Goal: Task Accomplishment & Management: Manage account settings

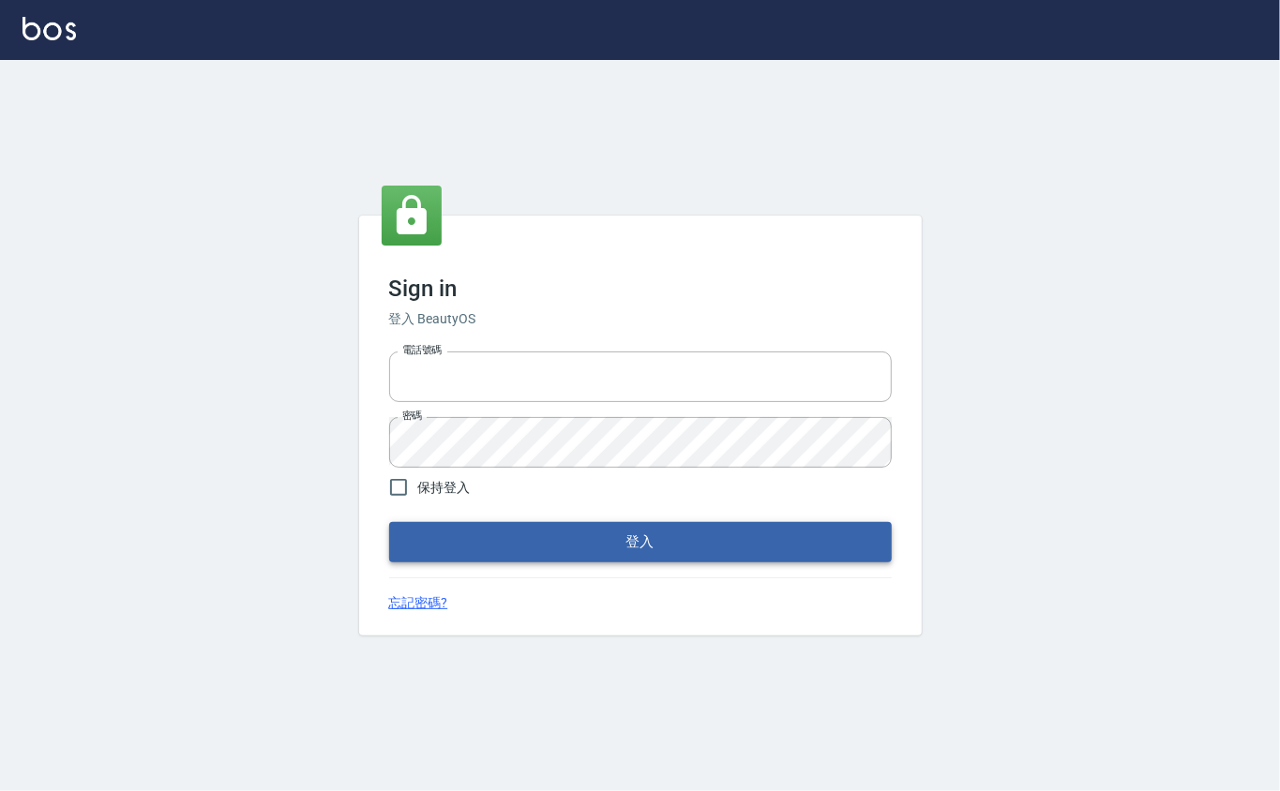
type input "0912271117"
click at [424, 536] on button "登入" at bounding box center [640, 541] width 503 height 39
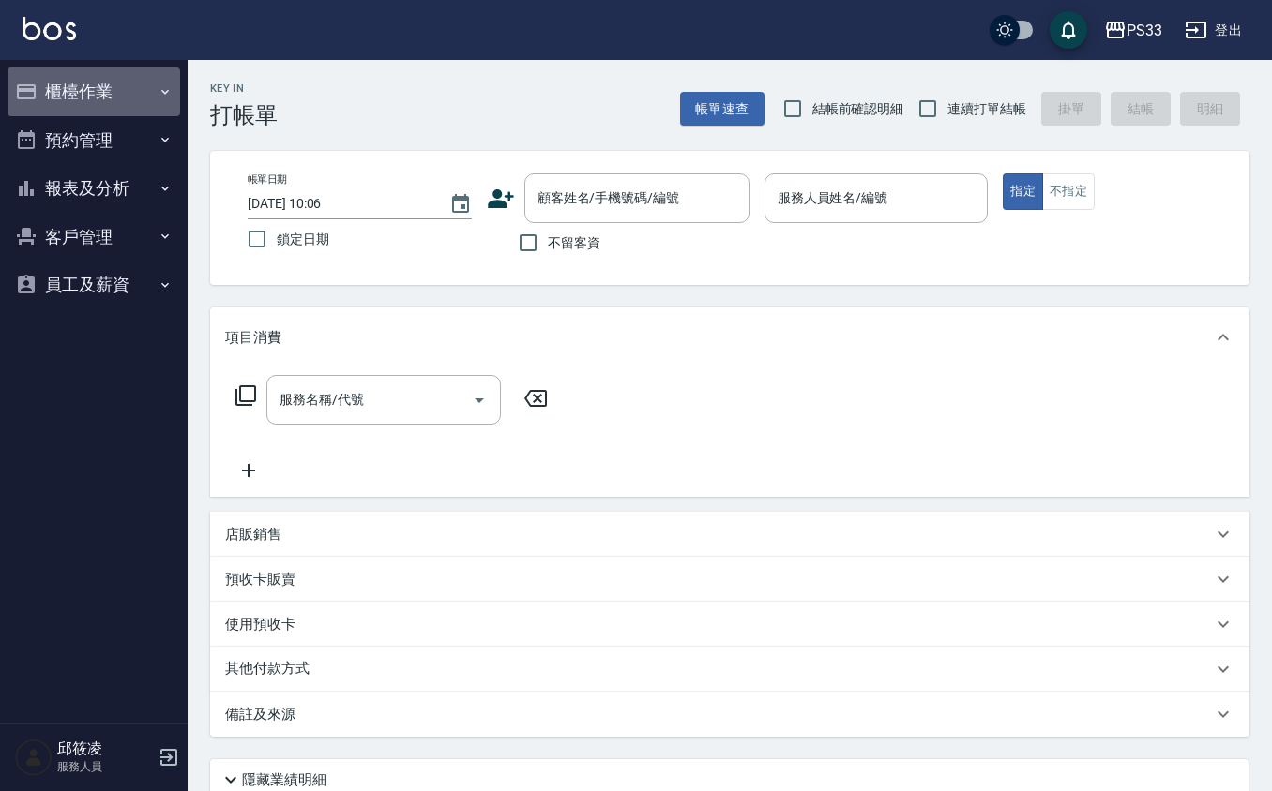
click at [79, 79] on button "櫃檯作業" at bounding box center [94, 92] width 173 height 49
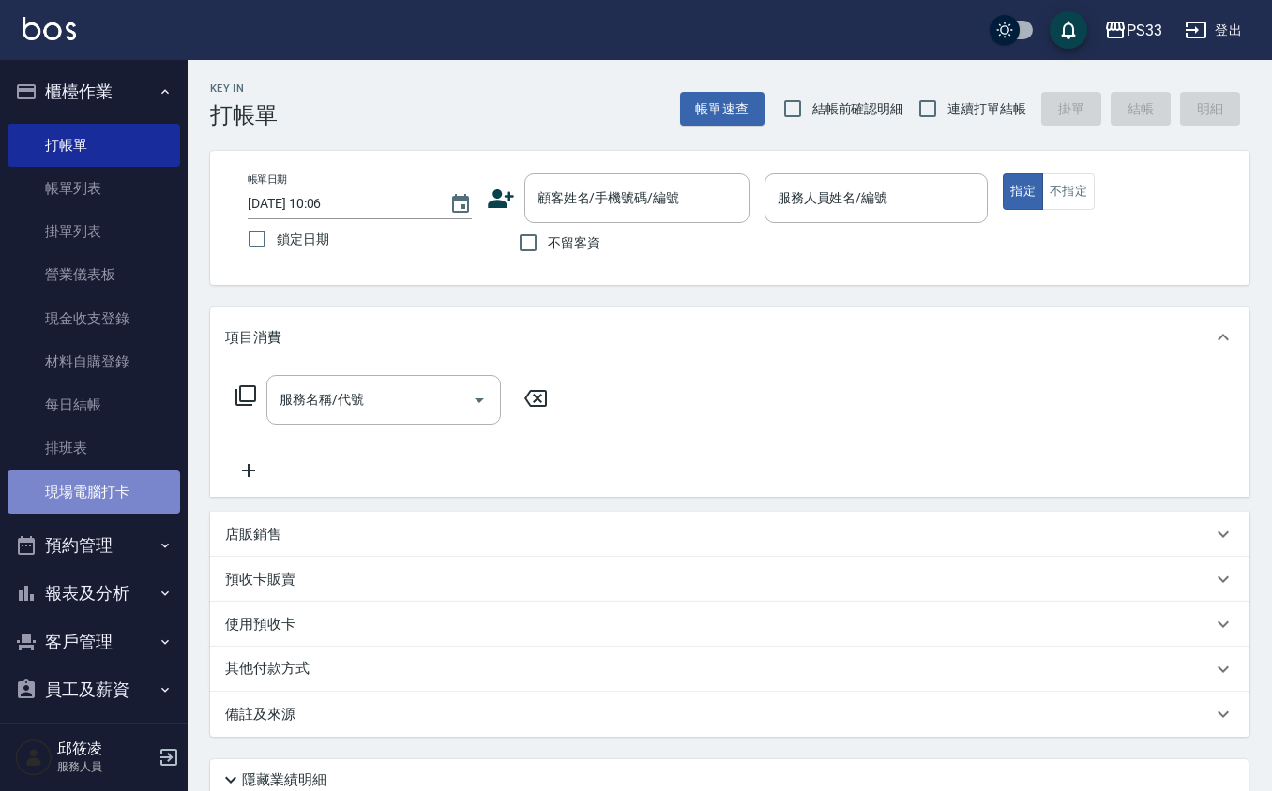
click at [102, 488] on link "現場電腦打卡" at bounding box center [94, 492] width 173 height 43
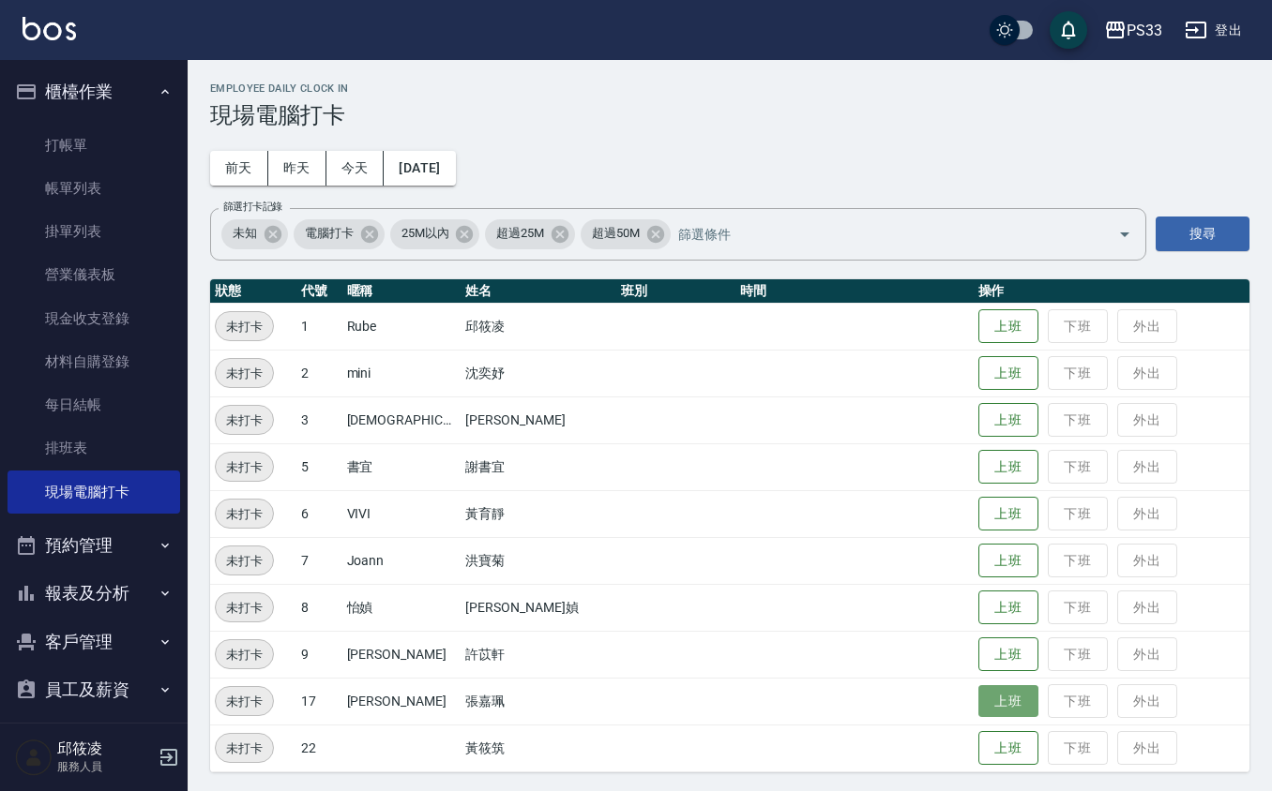
drag, startPoint x: 972, startPoint y: 691, endPoint x: 981, endPoint y: 698, distance: 11.4
click at [978, 692] on button "上班" at bounding box center [1008, 701] width 60 height 33
click at [990, 748] on button "上班" at bounding box center [1008, 748] width 60 height 33
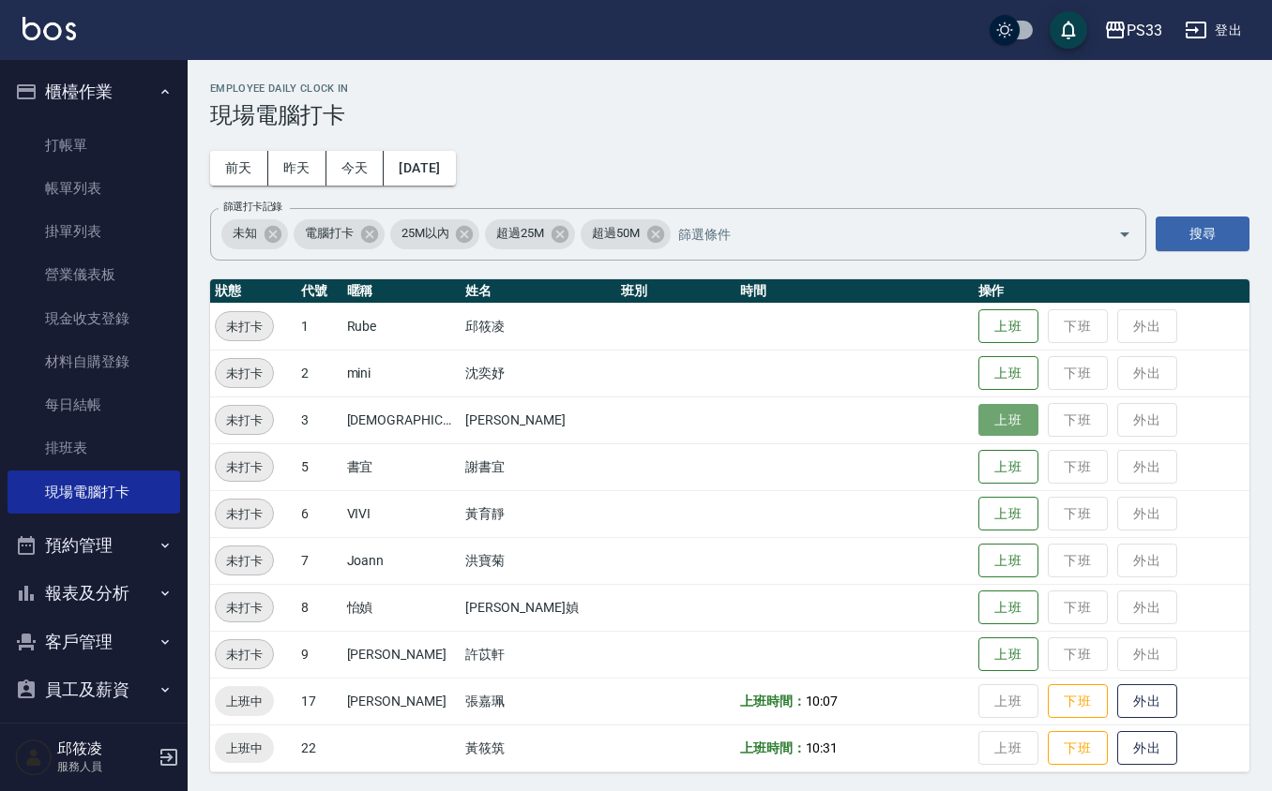
click at [987, 414] on button "上班" at bounding box center [1008, 420] width 60 height 33
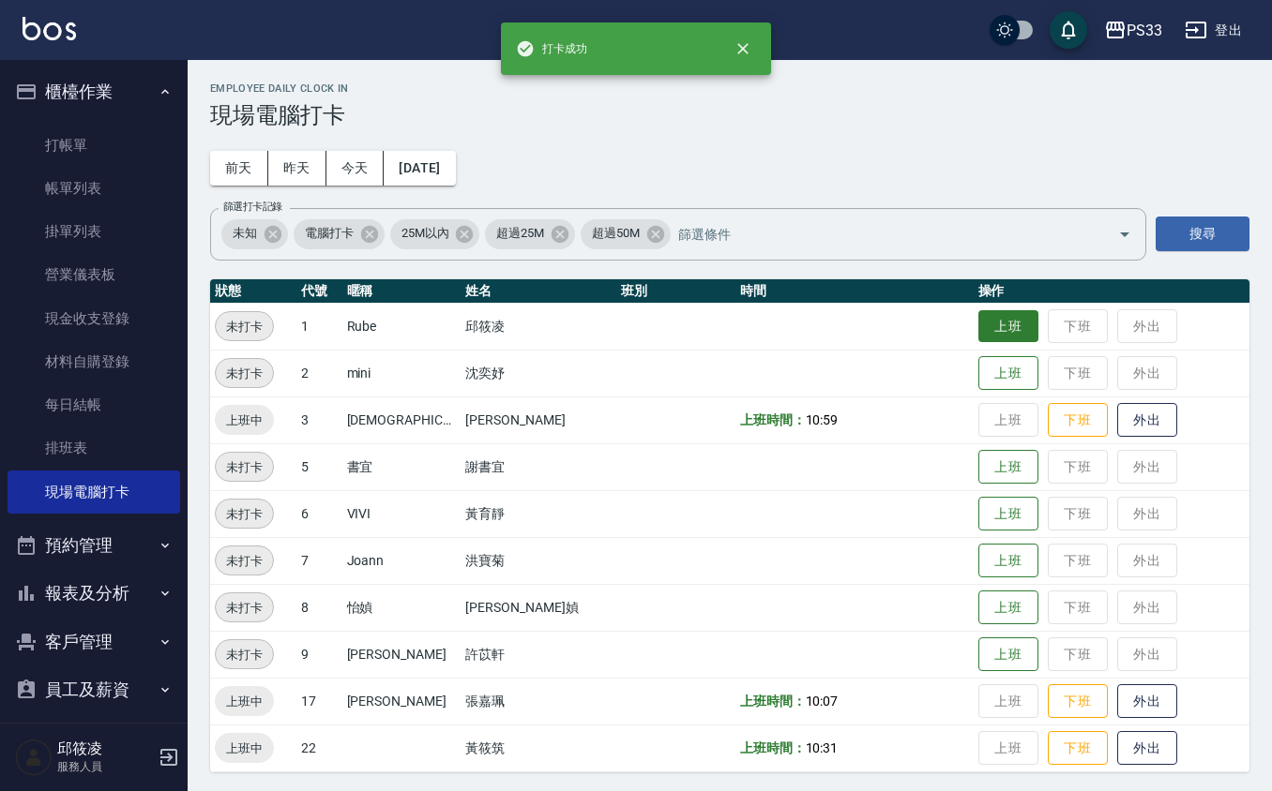
click at [978, 317] on button "上班" at bounding box center [1008, 326] width 60 height 33
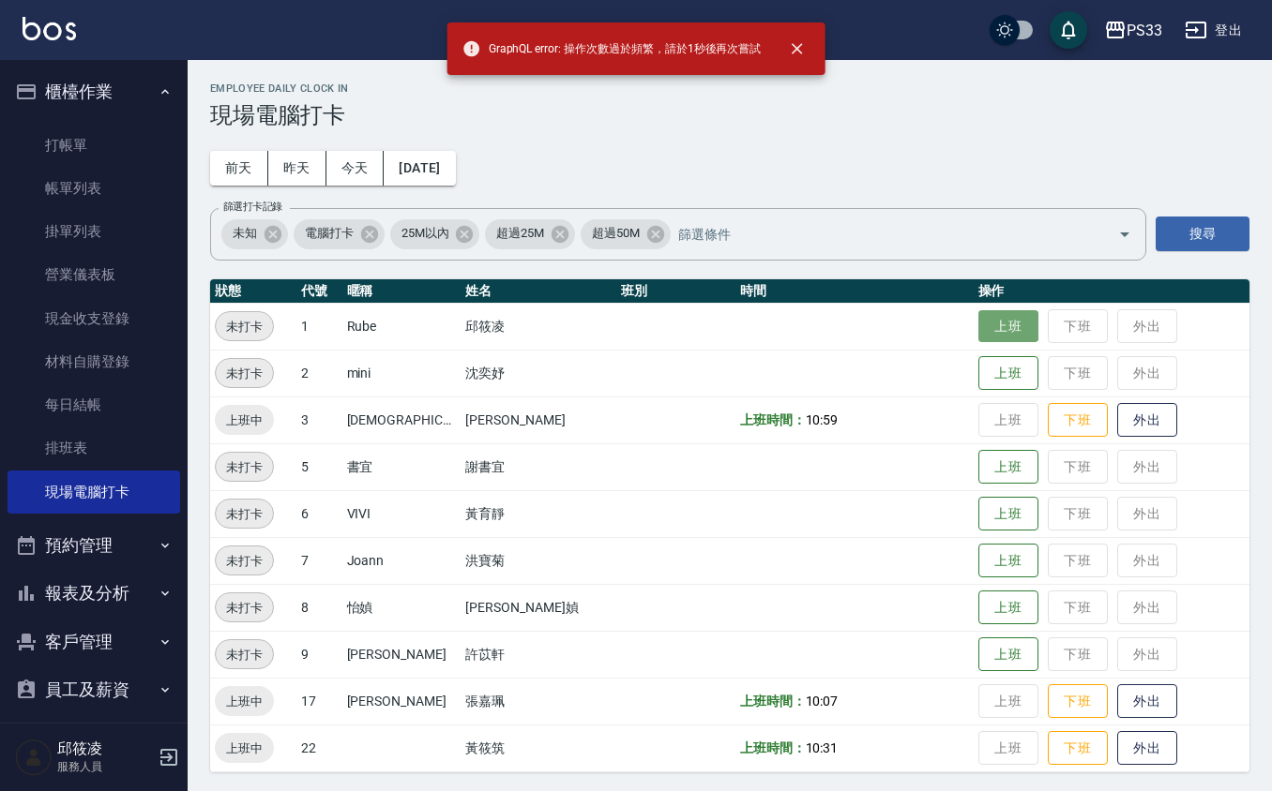
click at [987, 315] on button "上班" at bounding box center [1008, 326] width 60 height 33
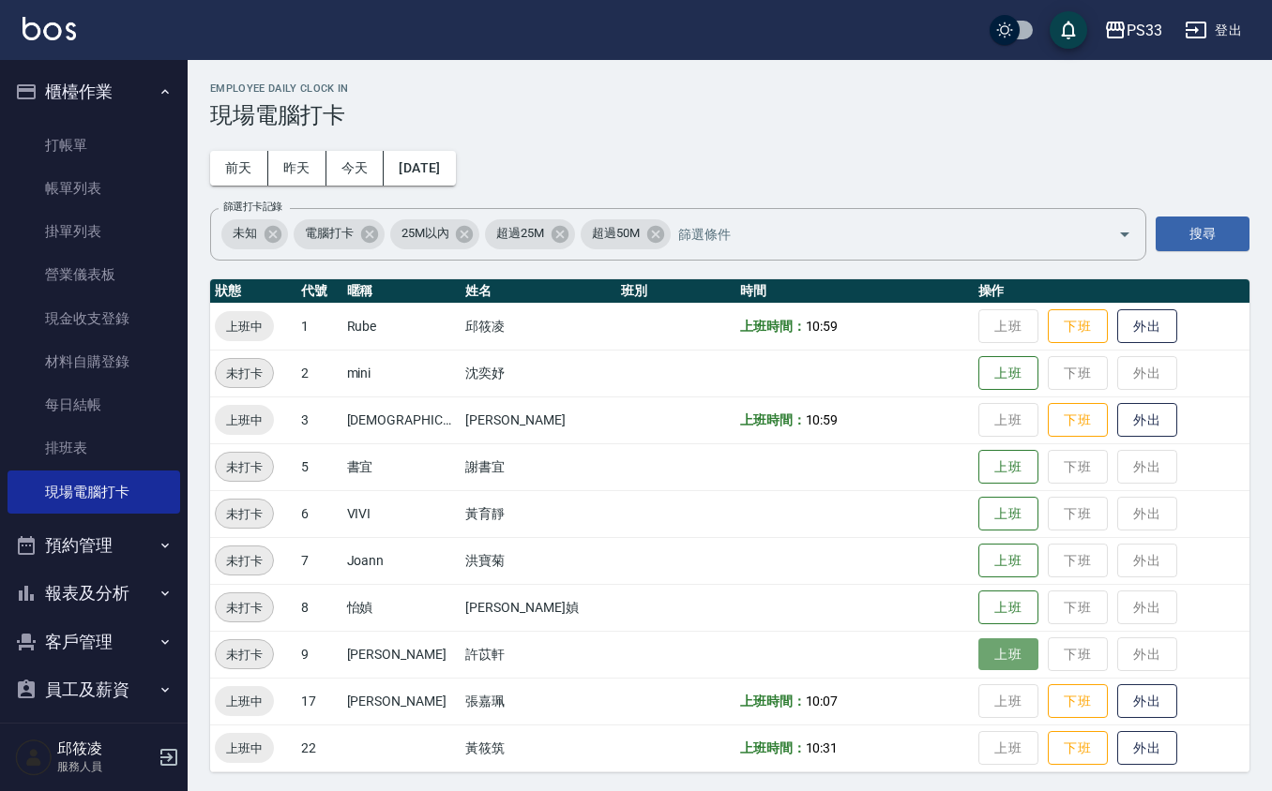
click at [1007, 655] on button "上班" at bounding box center [1008, 655] width 60 height 33
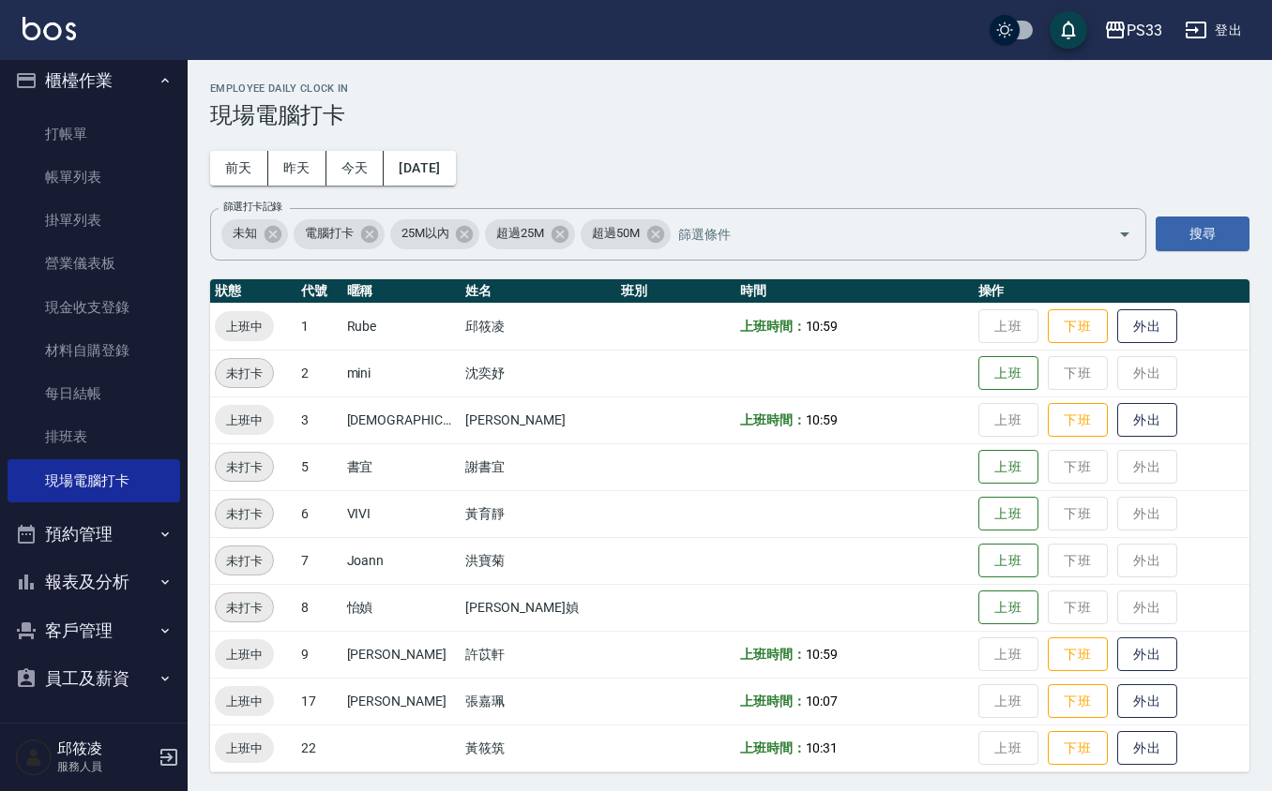
scroll to position [13, 0]
click at [94, 571] on button "報表及分析" at bounding box center [94, 580] width 173 height 49
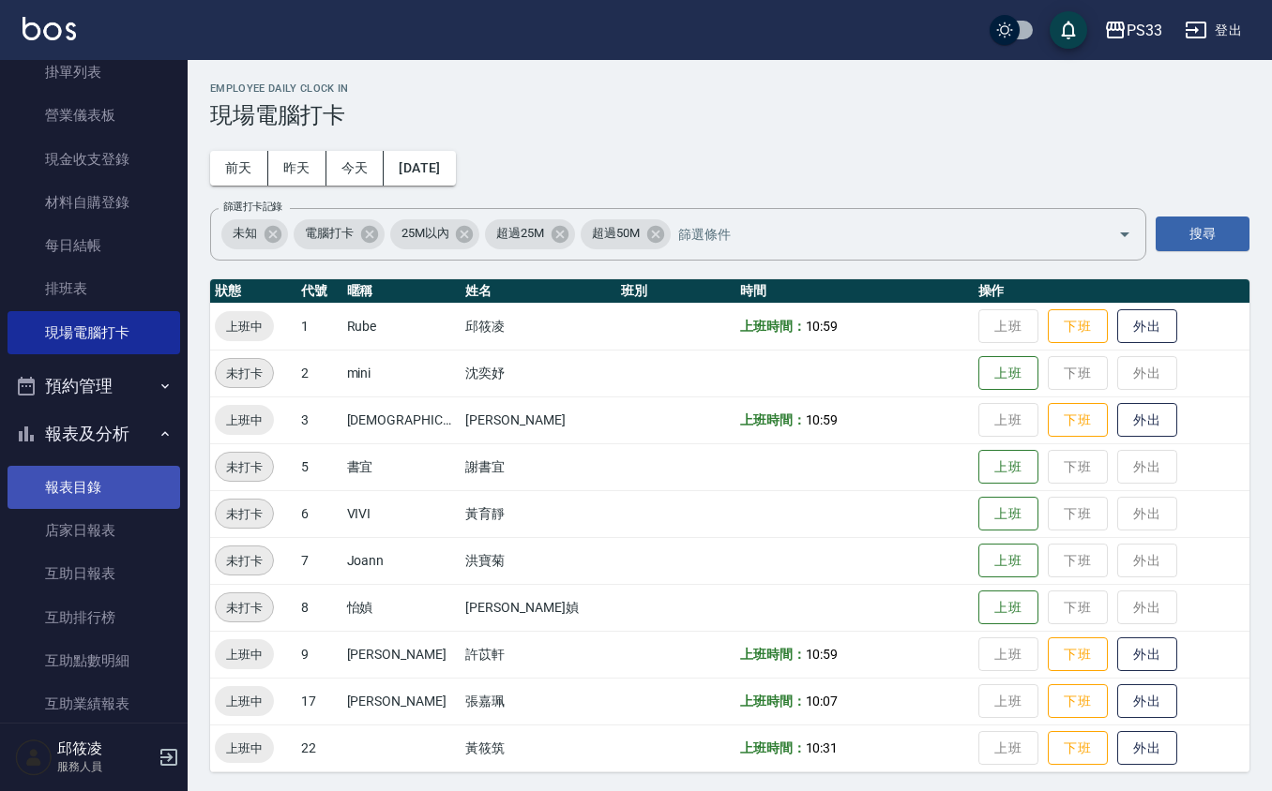
scroll to position [388, 0]
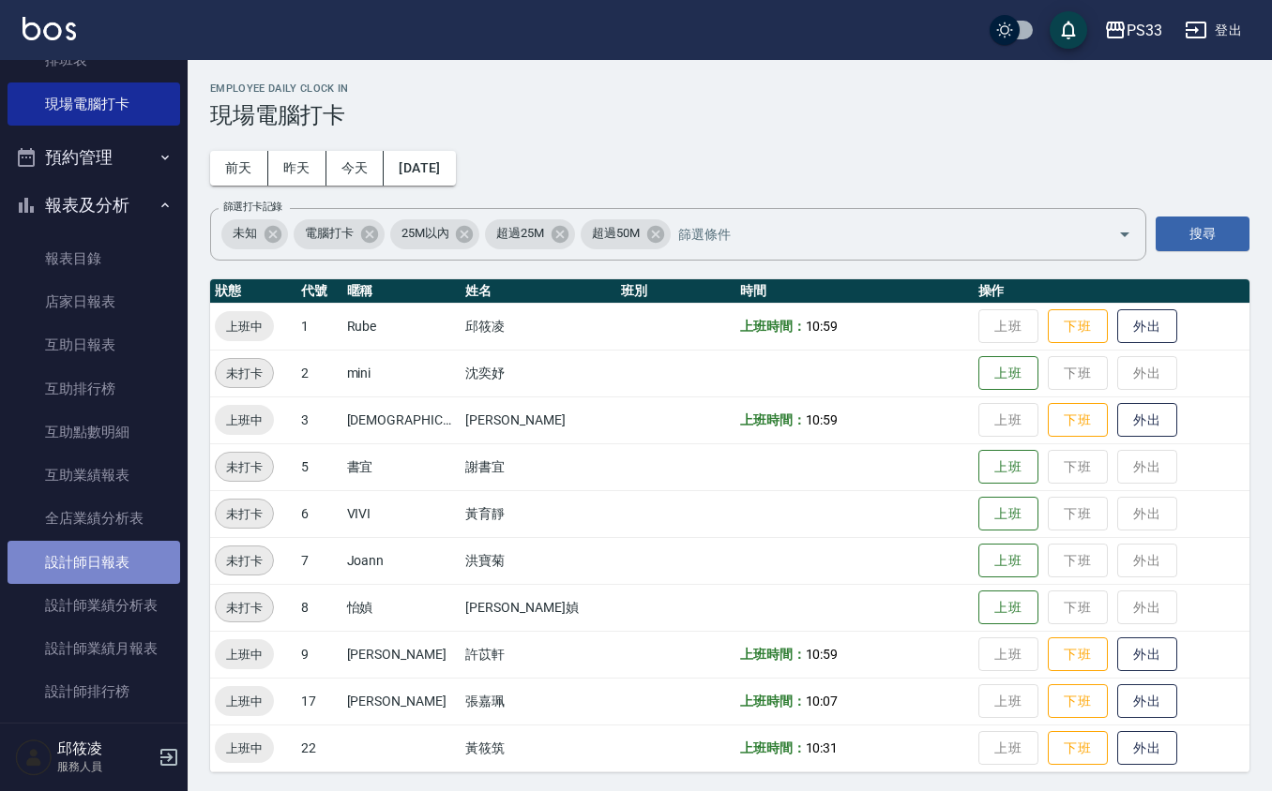
drag, startPoint x: 94, startPoint y: 564, endPoint x: 81, endPoint y: 574, distance: 16.7
click at [91, 565] on link "設計師日報表" at bounding box center [94, 562] width 173 height 43
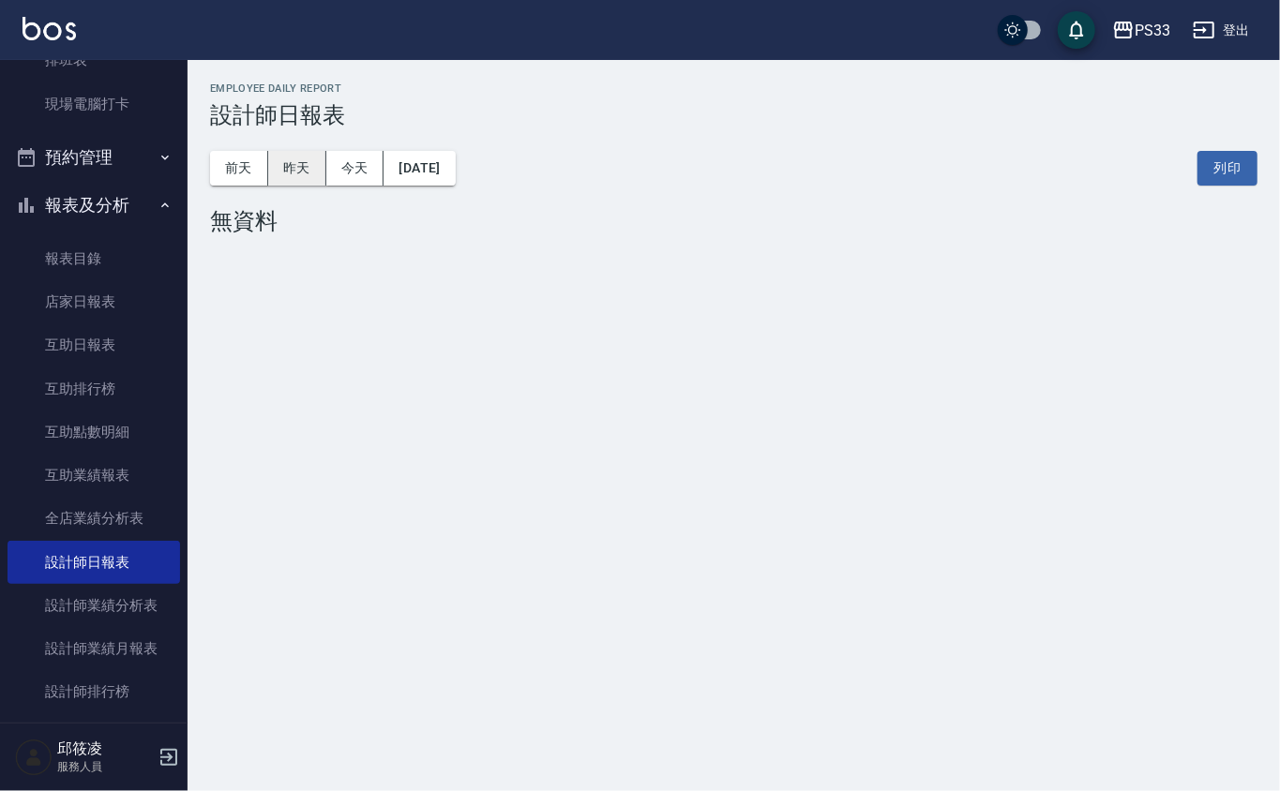
click at [302, 161] on button "昨天" at bounding box center [297, 168] width 58 height 35
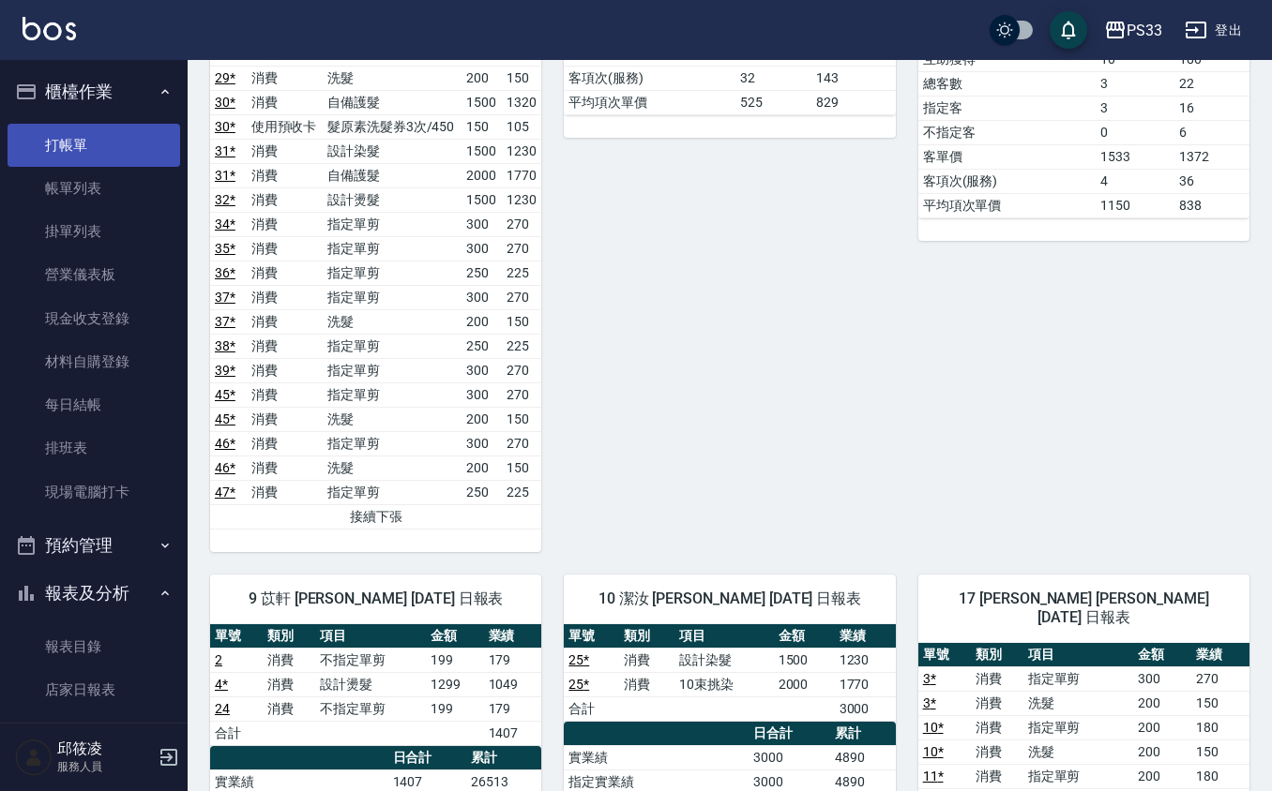
click at [61, 144] on link "打帳單" at bounding box center [94, 145] width 173 height 43
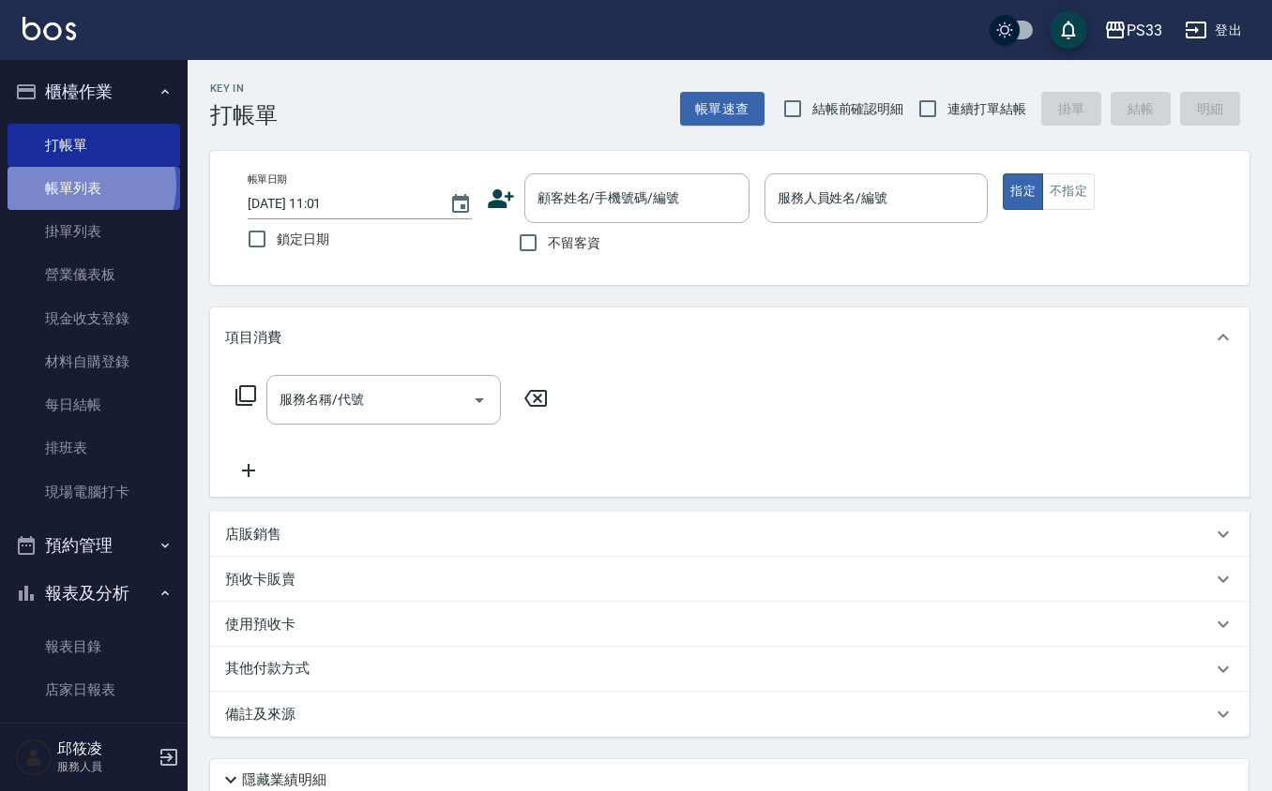
click at [80, 185] on link "帳單列表" at bounding box center [94, 188] width 173 height 43
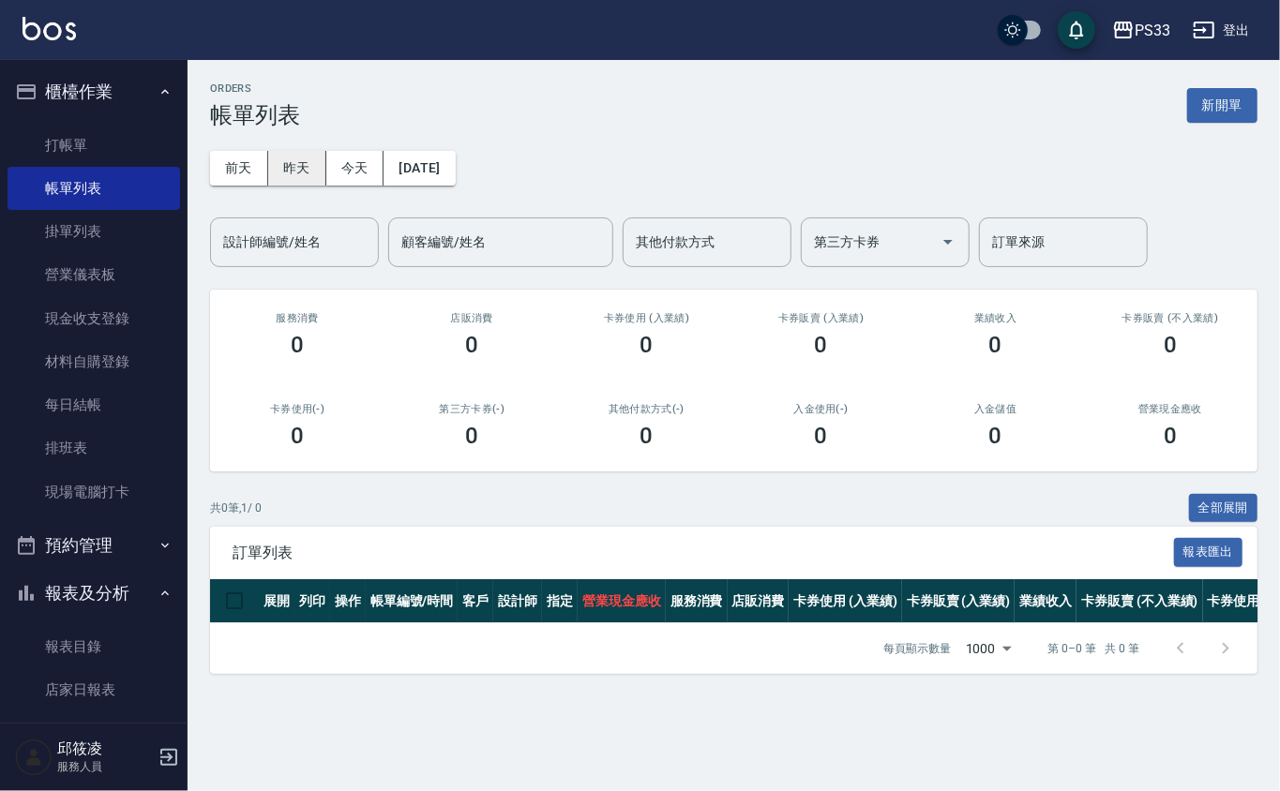
click at [294, 162] on button "昨天" at bounding box center [297, 168] width 58 height 35
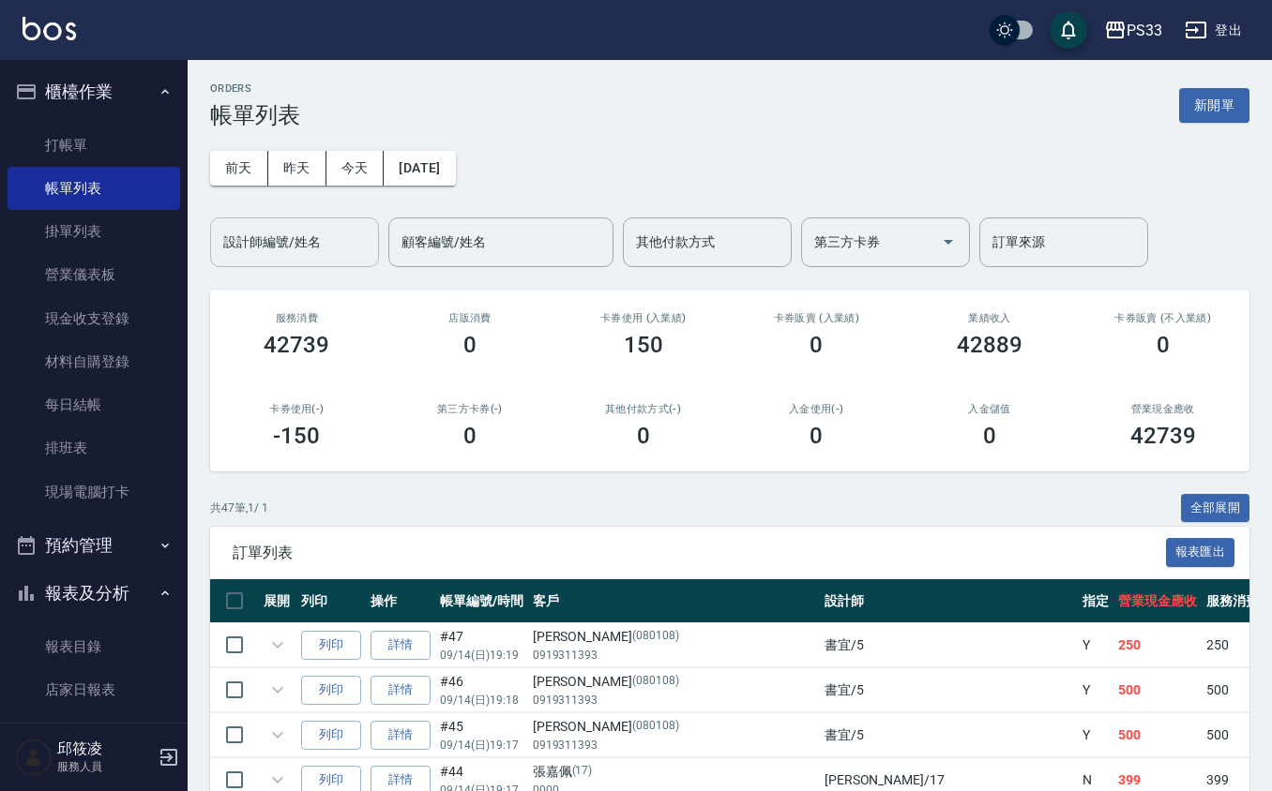
click at [283, 218] on div "設計師編號/姓名" at bounding box center [294, 243] width 169 height 50
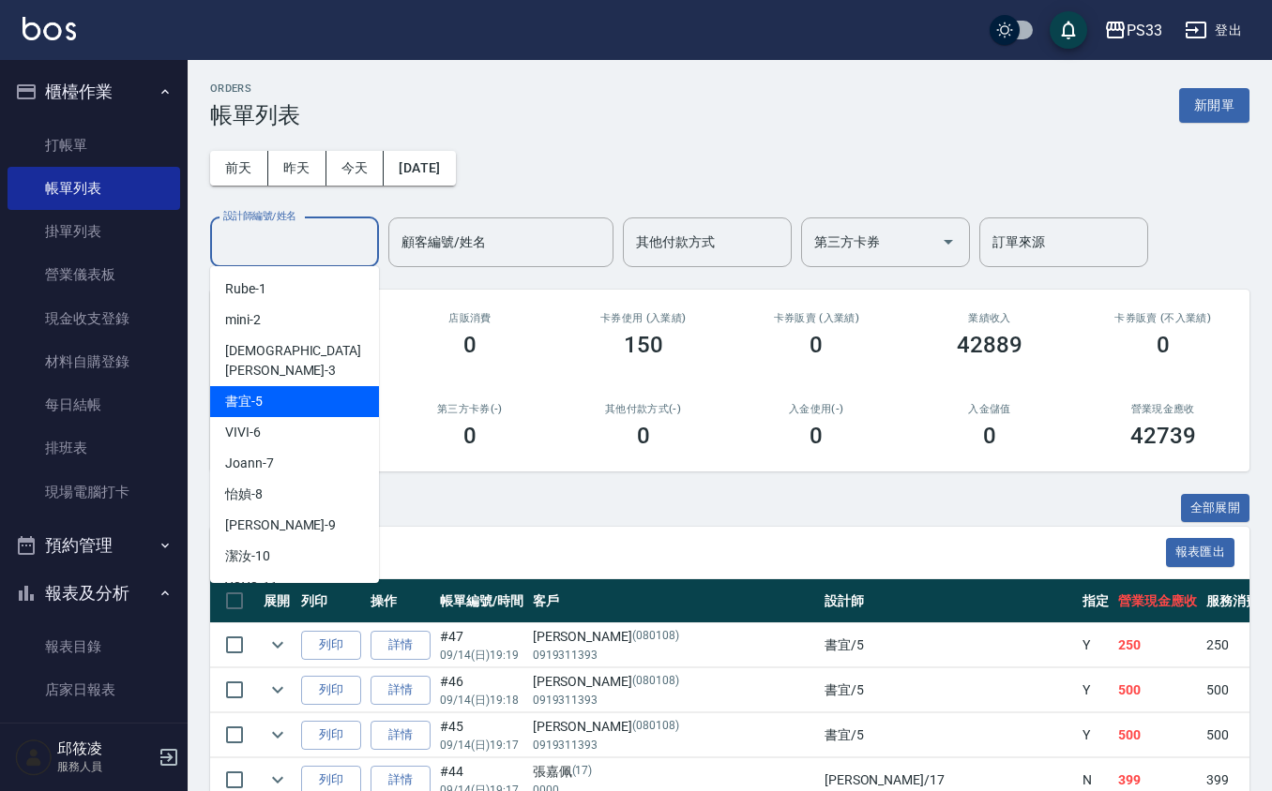
click at [282, 386] on div "書宜 -5" at bounding box center [294, 401] width 169 height 31
type input "書宜-5"
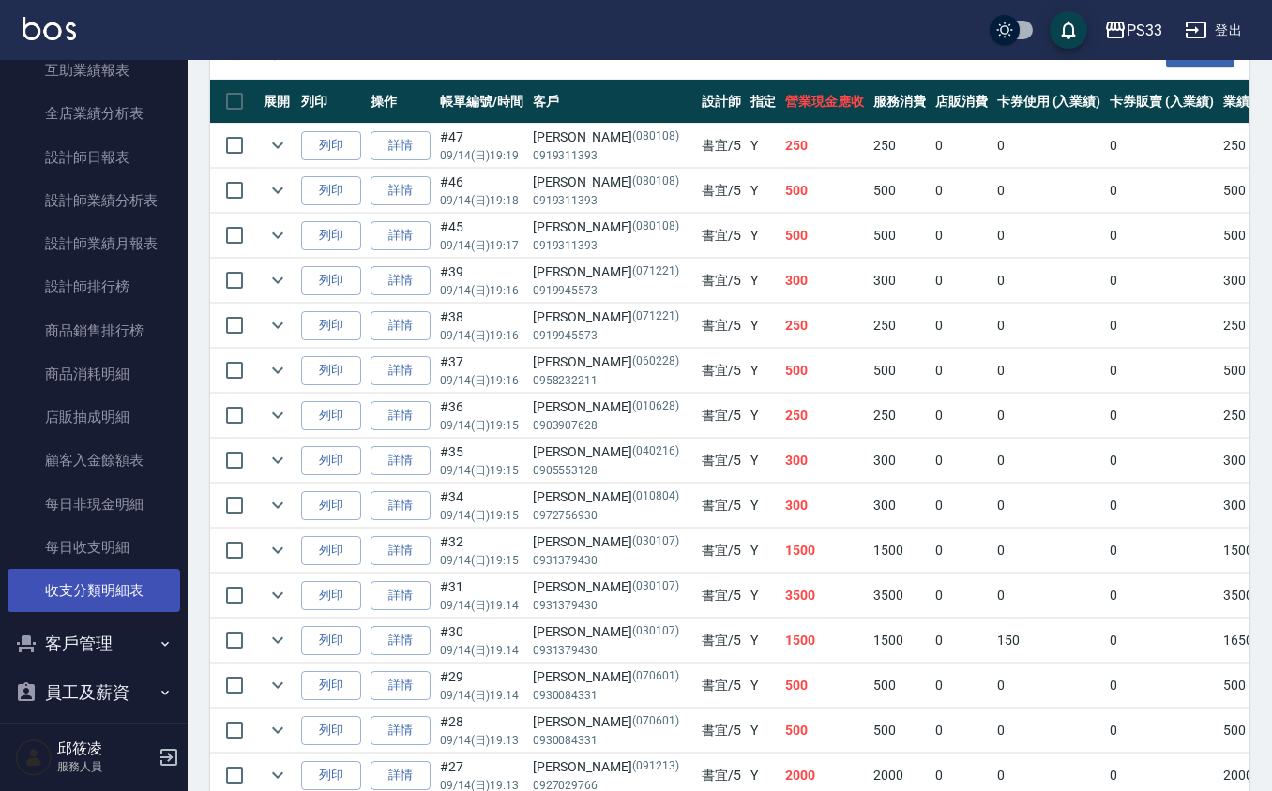
scroll to position [810, 0]
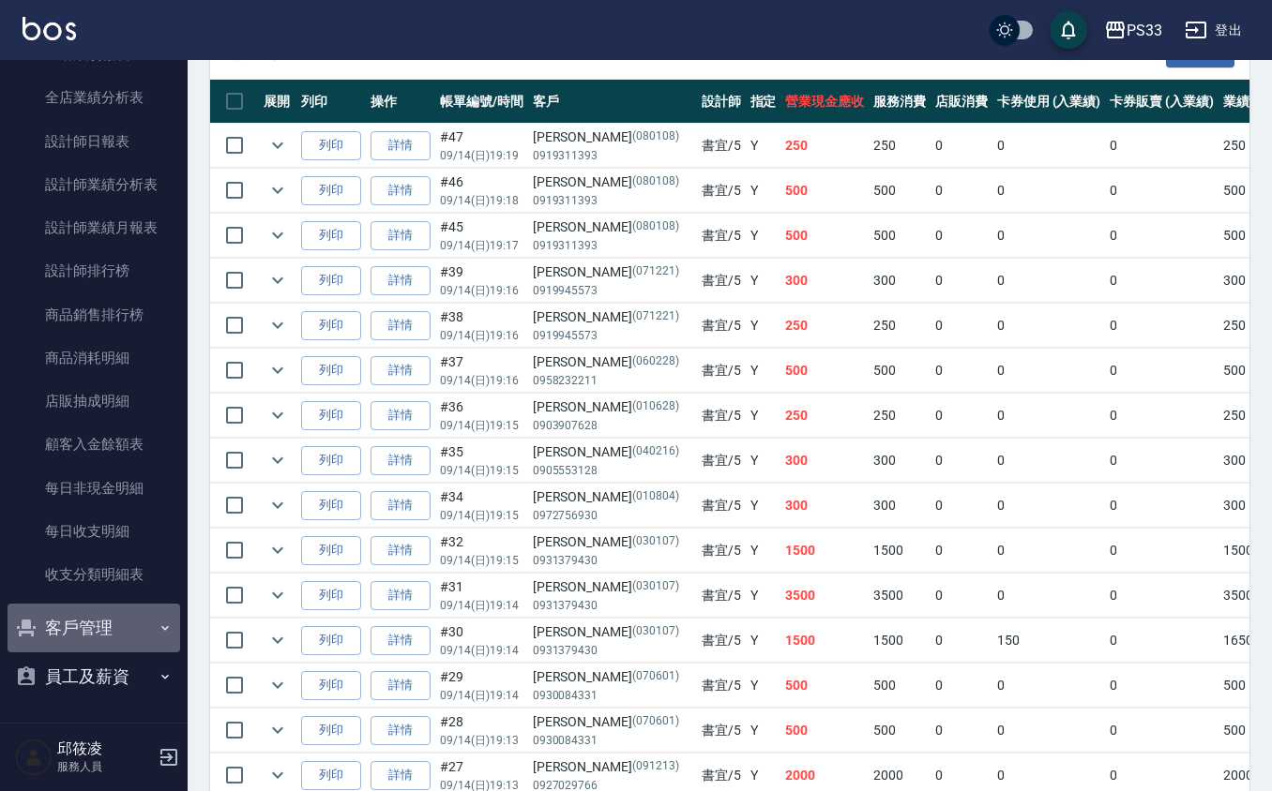
click at [102, 616] on button "客戶管理" at bounding box center [94, 628] width 173 height 49
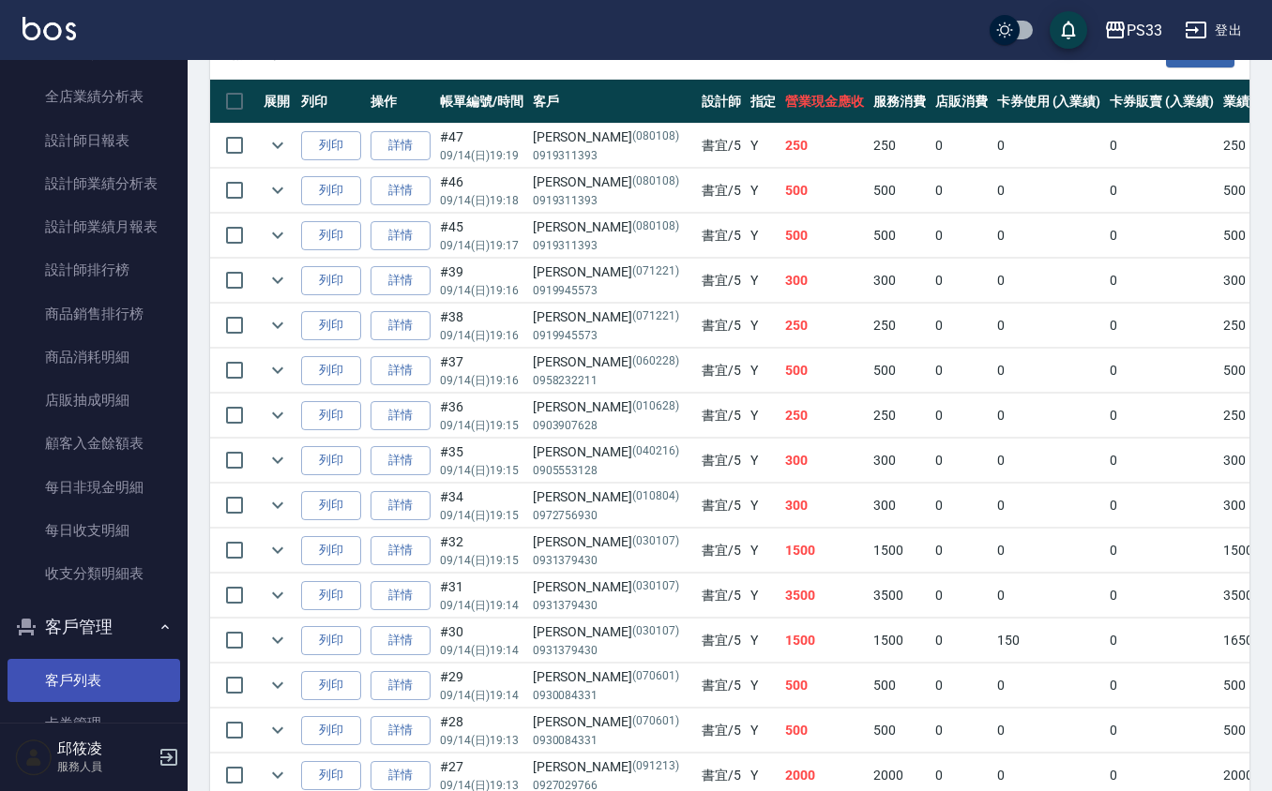
click at [95, 683] on link "客戶列表" at bounding box center [94, 680] width 173 height 43
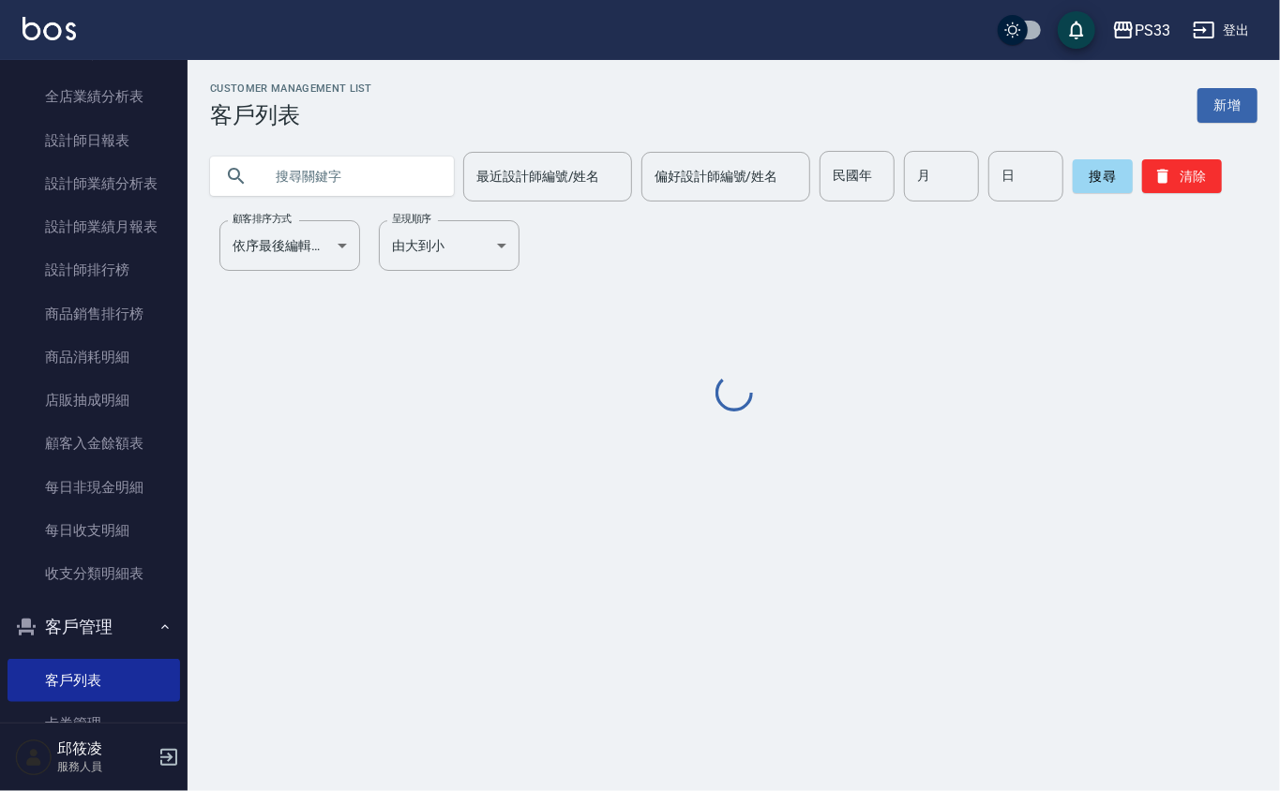
click at [260, 188] on div at bounding box center [332, 176] width 244 height 39
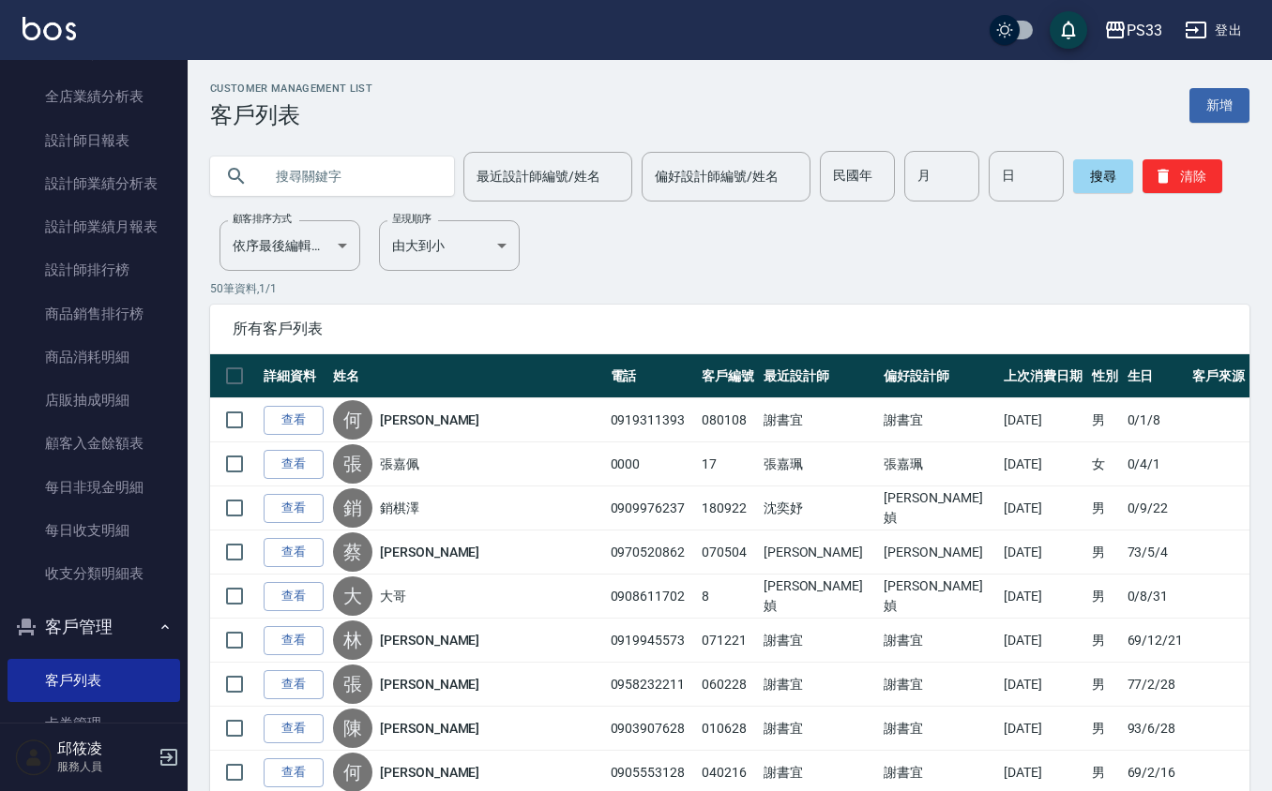
click at [409, 176] on input "text" at bounding box center [351, 176] width 176 height 51
type input "[PERSON_NAME]"
